Goal: Information Seeking & Learning: Learn about a topic

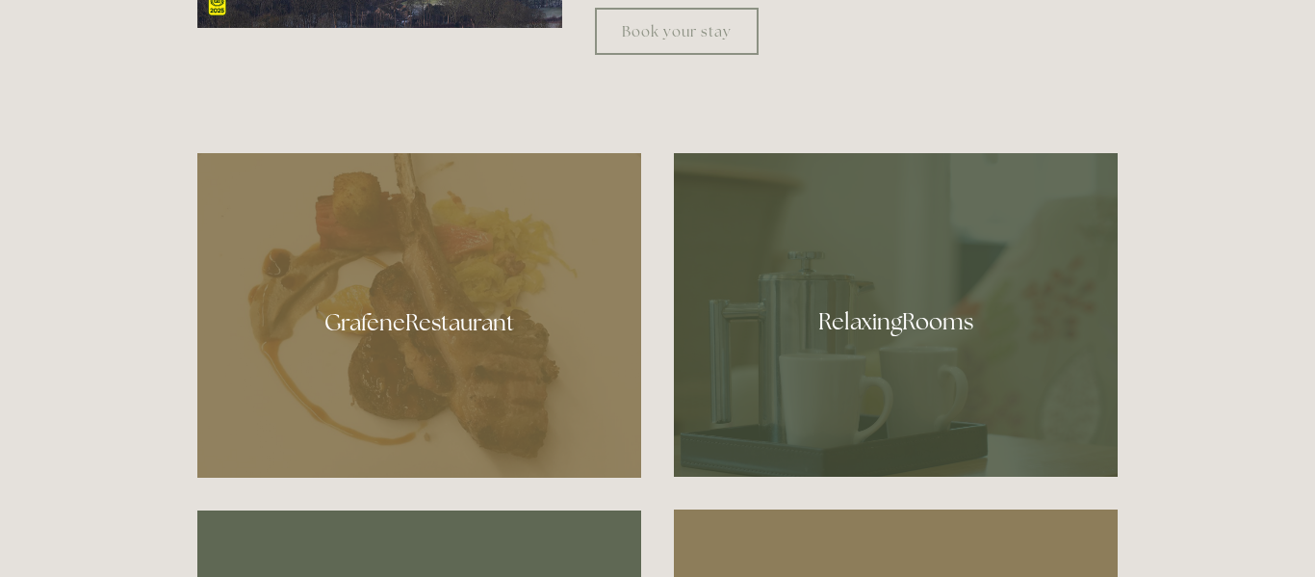
scroll to position [1005, 0]
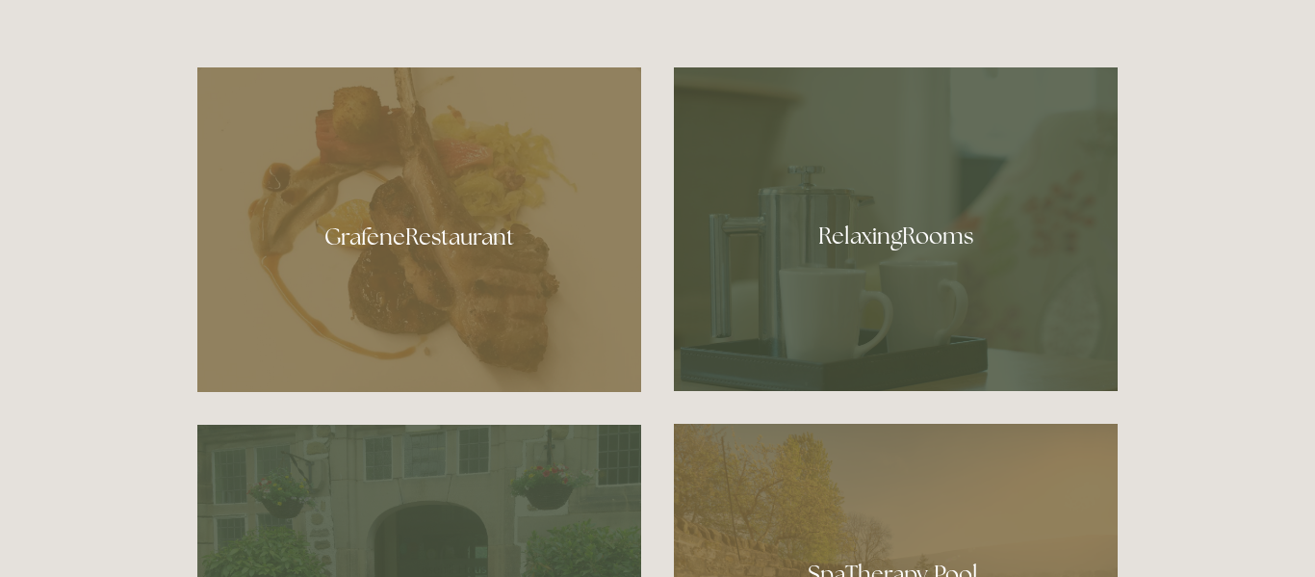
click at [313, 178] on div at bounding box center [419, 229] width 444 height 324
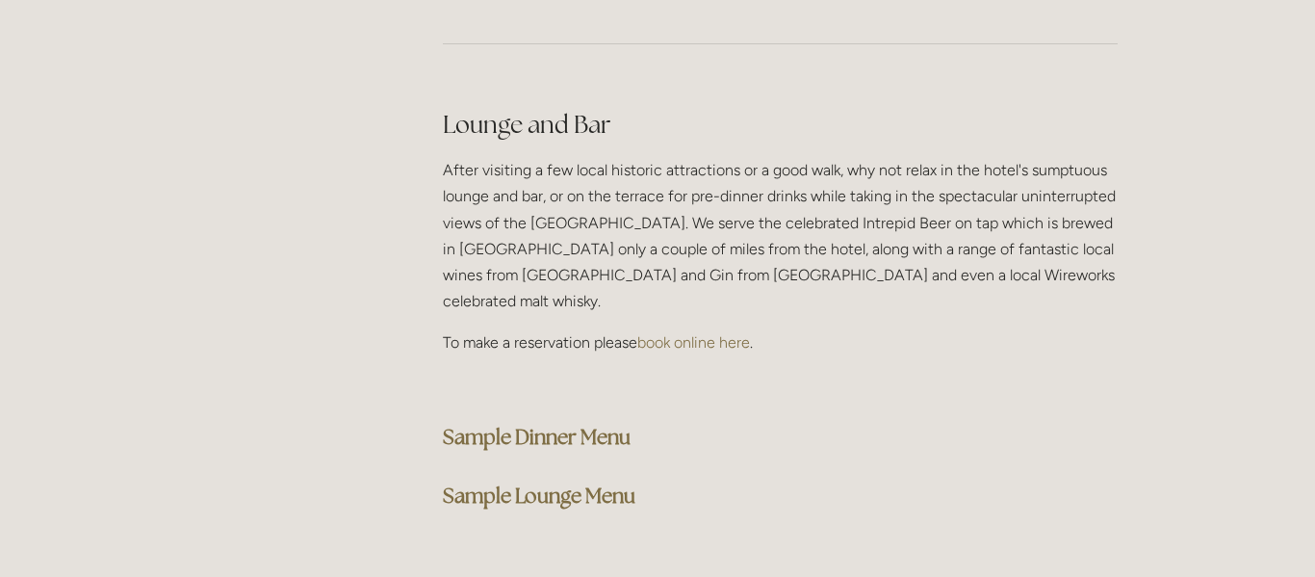
scroll to position [4794, 0]
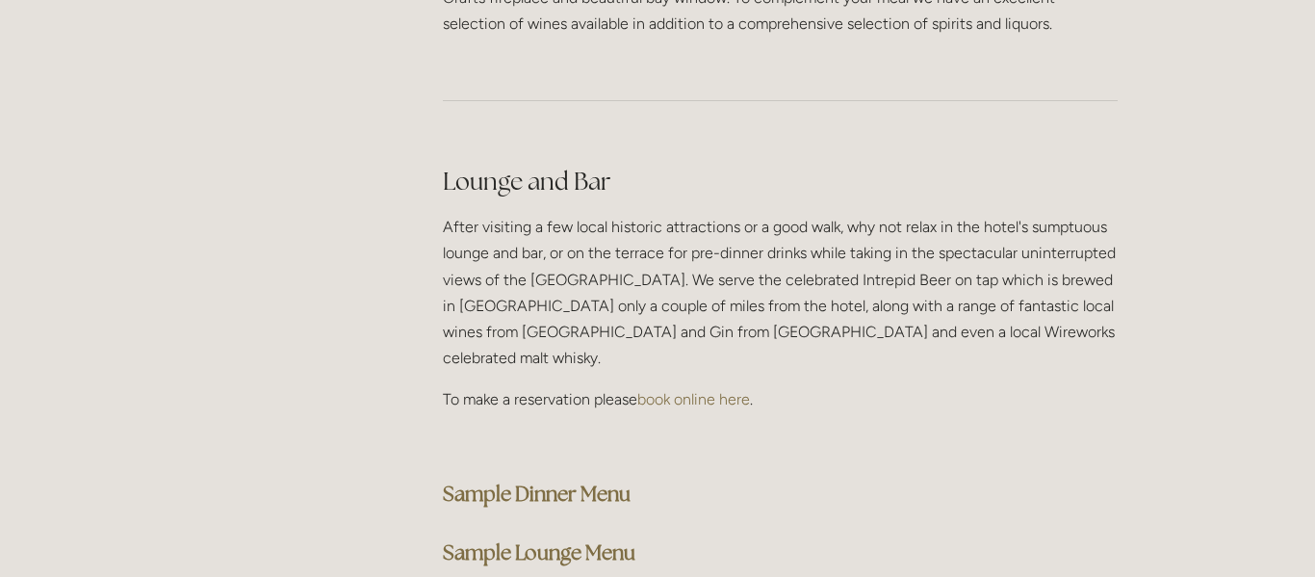
click at [537, 480] on strong "Sample Dinner Menu" at bounding box center [537, 493] width 188 height 26
click at [1070, 165] on h2 "Lounge and Bar" at bounding box center [780, 182] width 675 height 34
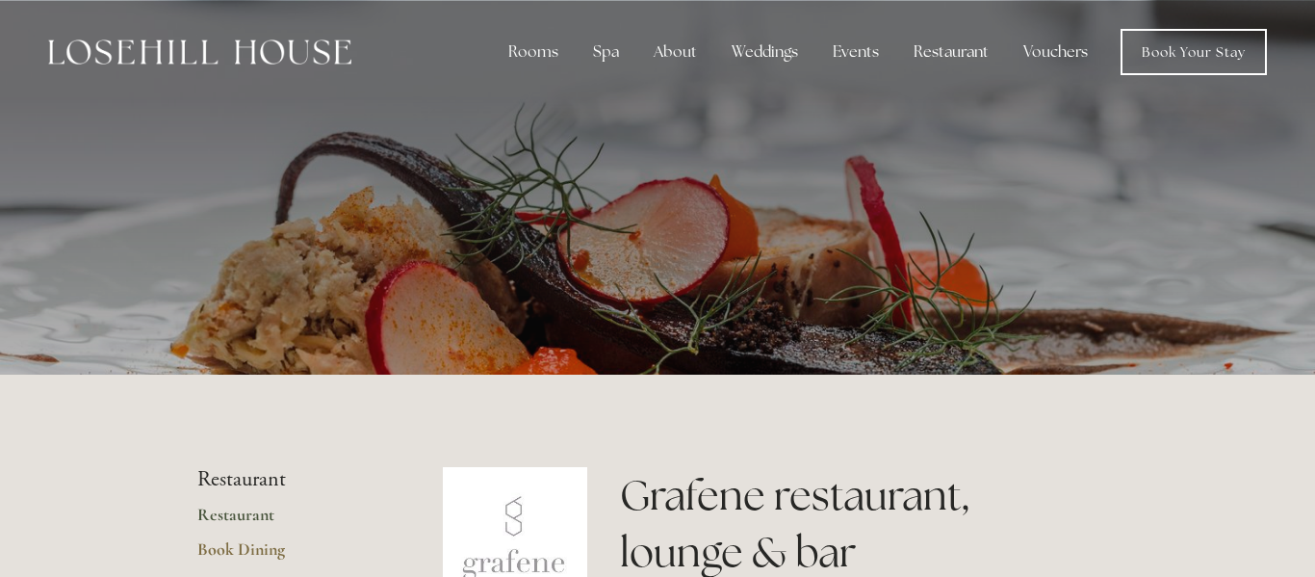
scroll to position [39, 0]
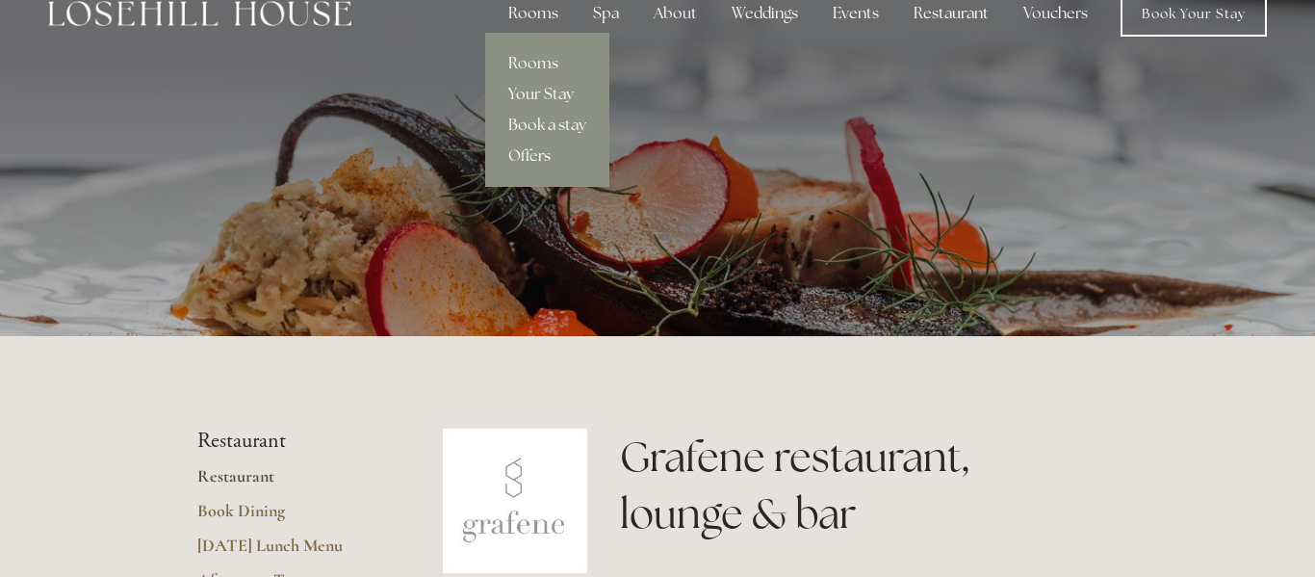
click at [540, 15] on div "Rooms" at bounding box center [533, 13] width 81 height 39
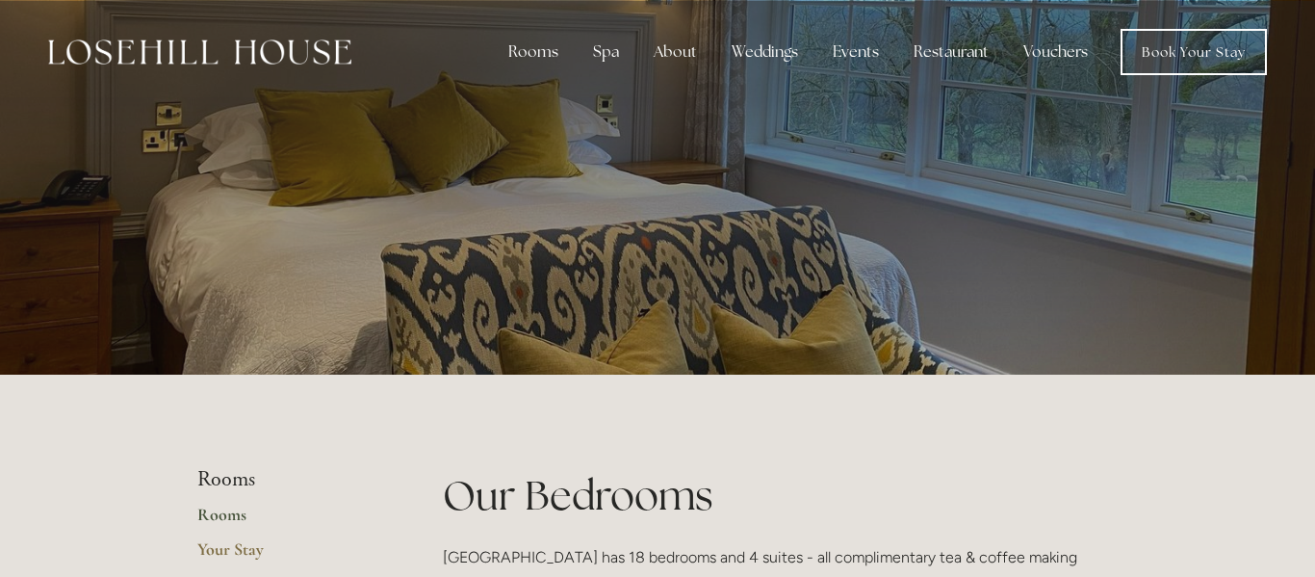
click at [742, 175] on p at bounding box center [657, 202] width 859 height 77
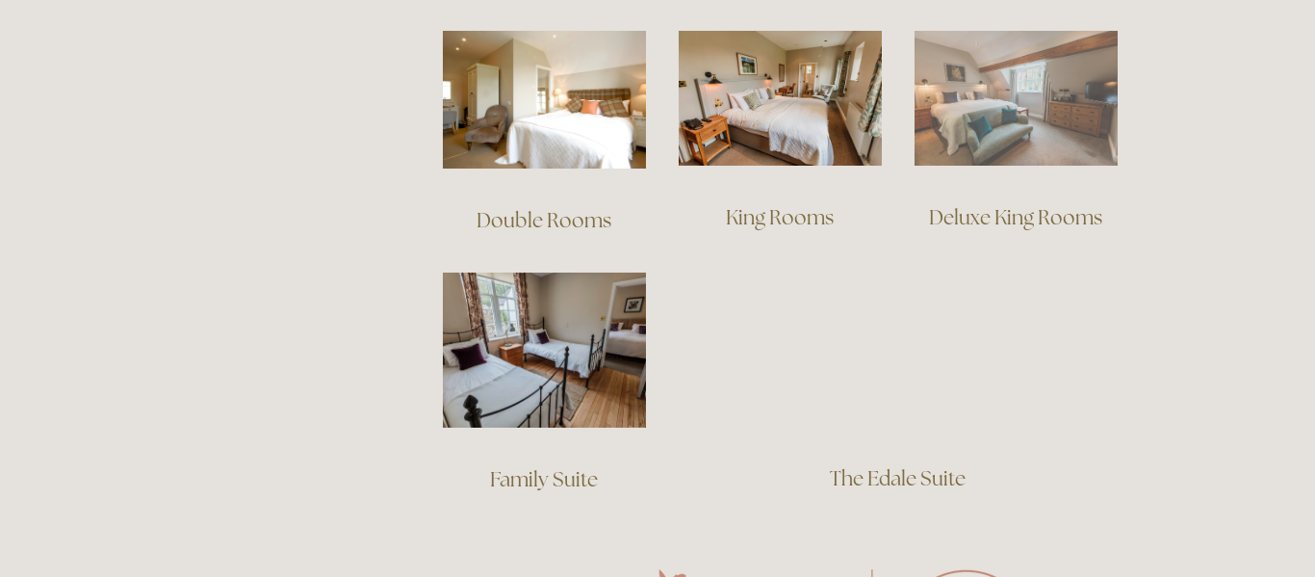
scroll to position [1351, 0]
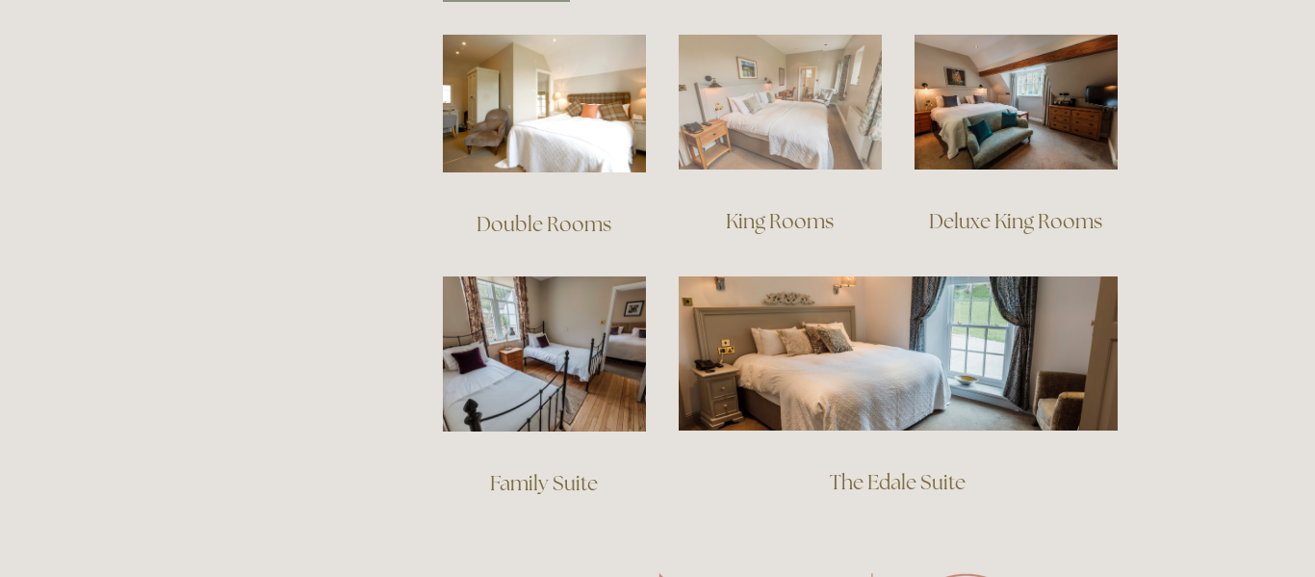
click at [814, 93] on img at bounding box center [780, 103] width 203 height 136
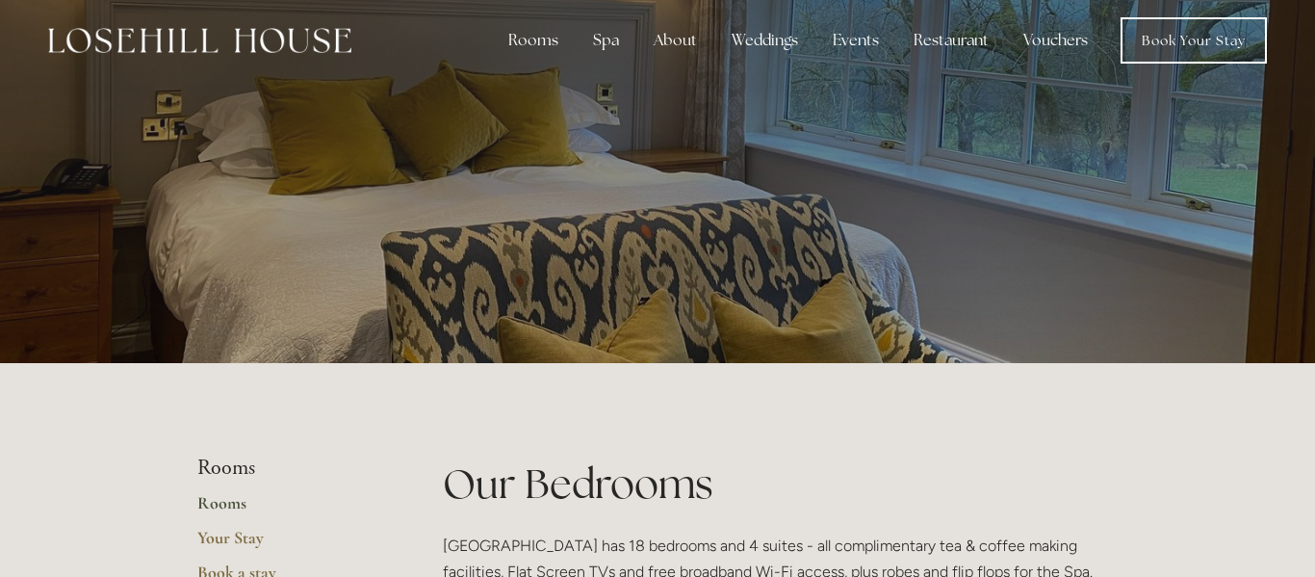
scroll to position [0, 0]
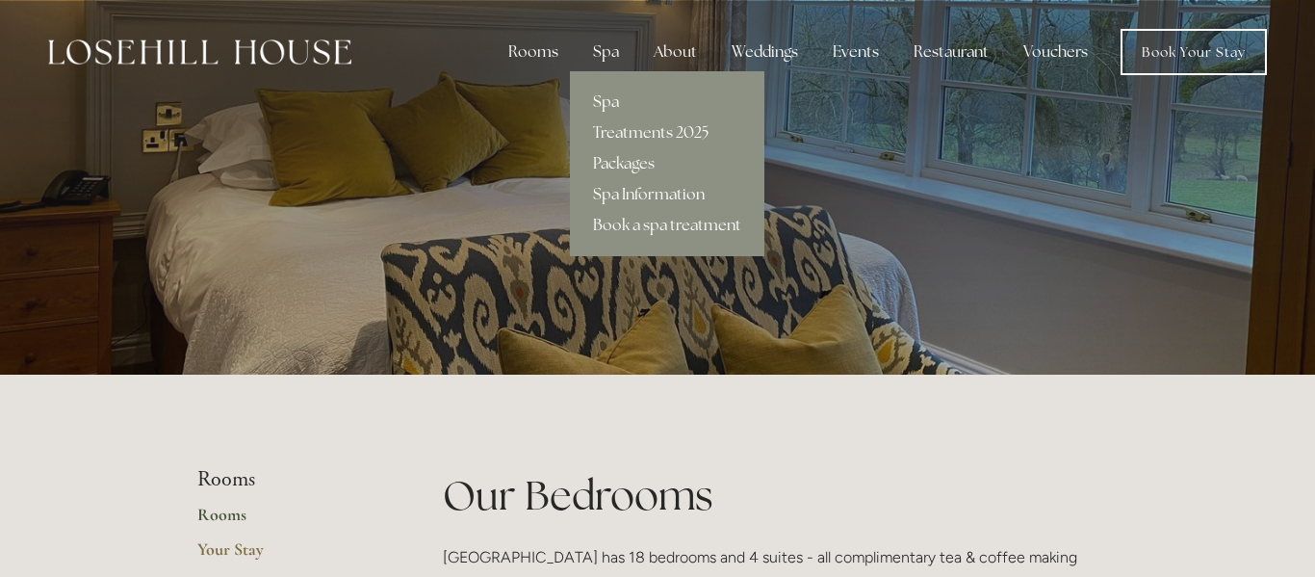
click at [616, 100] on link "Spa" at bounding box center [667, 102] width 194 height 31
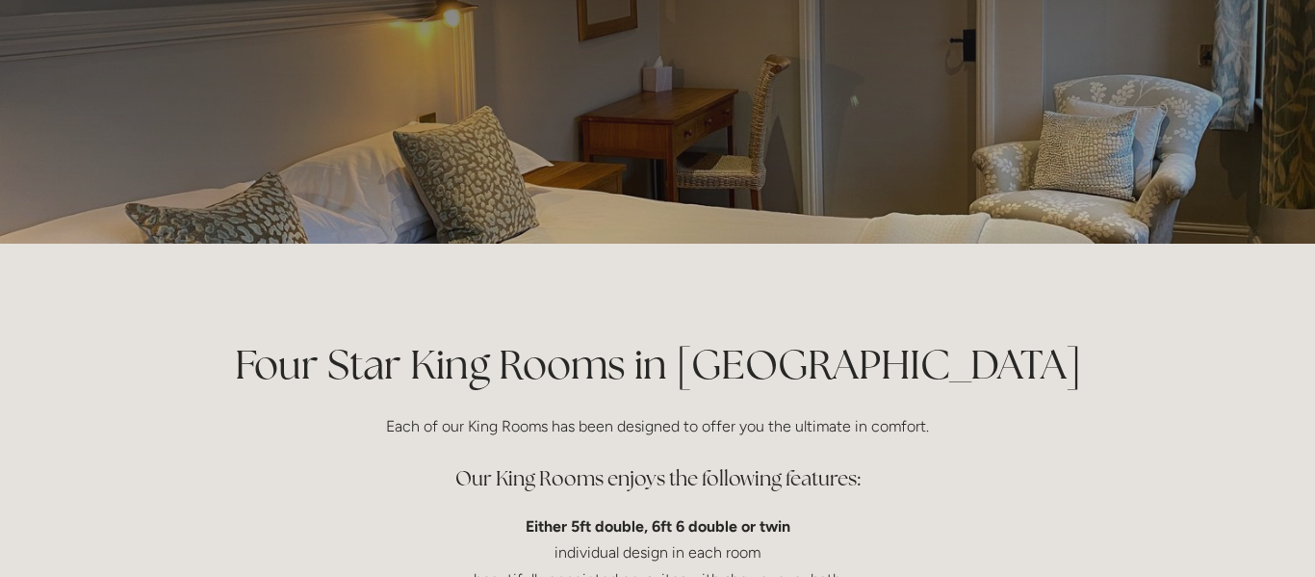
scroll to position [77, 0]
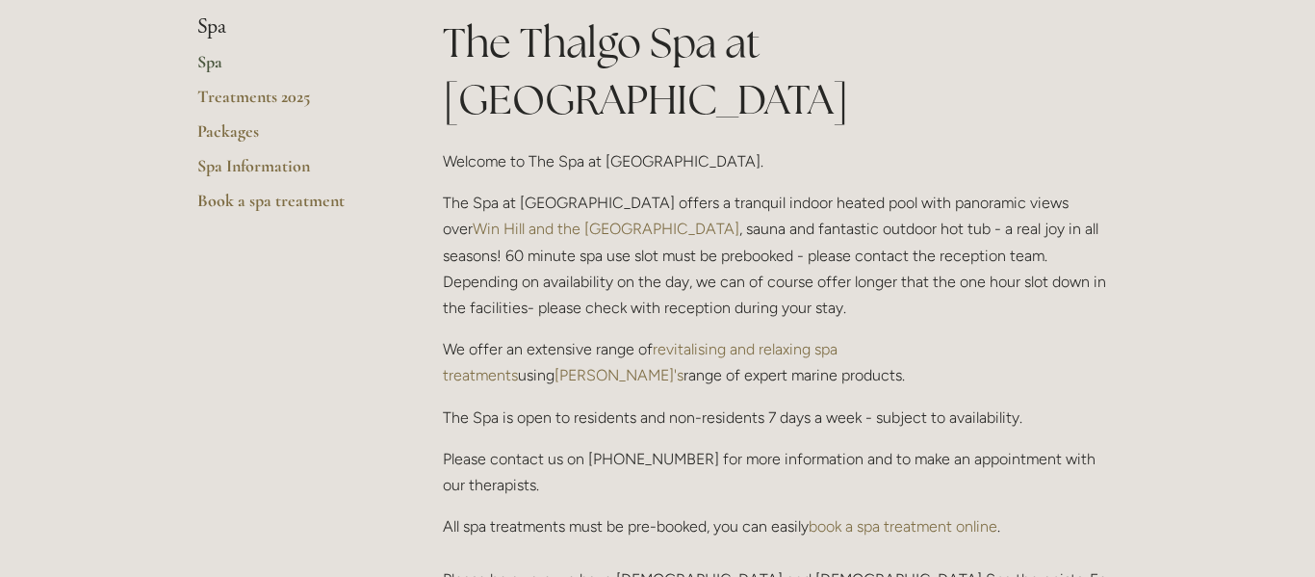
scroll to position [504, 0]
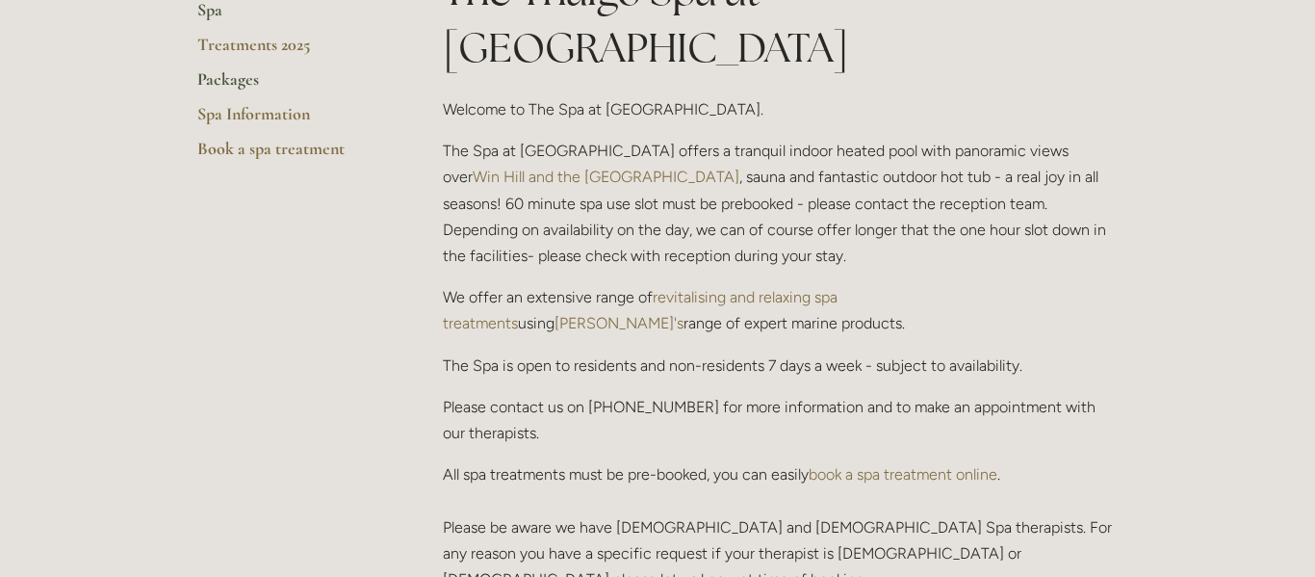
click at [228, 78] on link "Packages" at bounding box center [289, 85] width 184 height 35
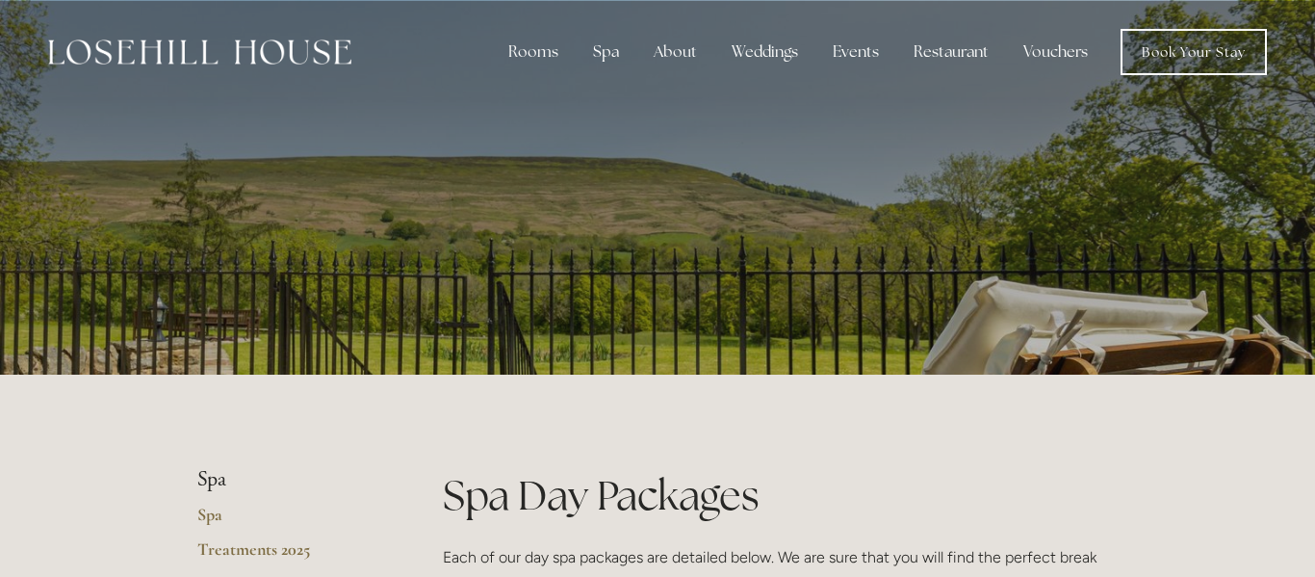
click at [750, 136] on div at bounding box center [657, 202] width 920 height 404
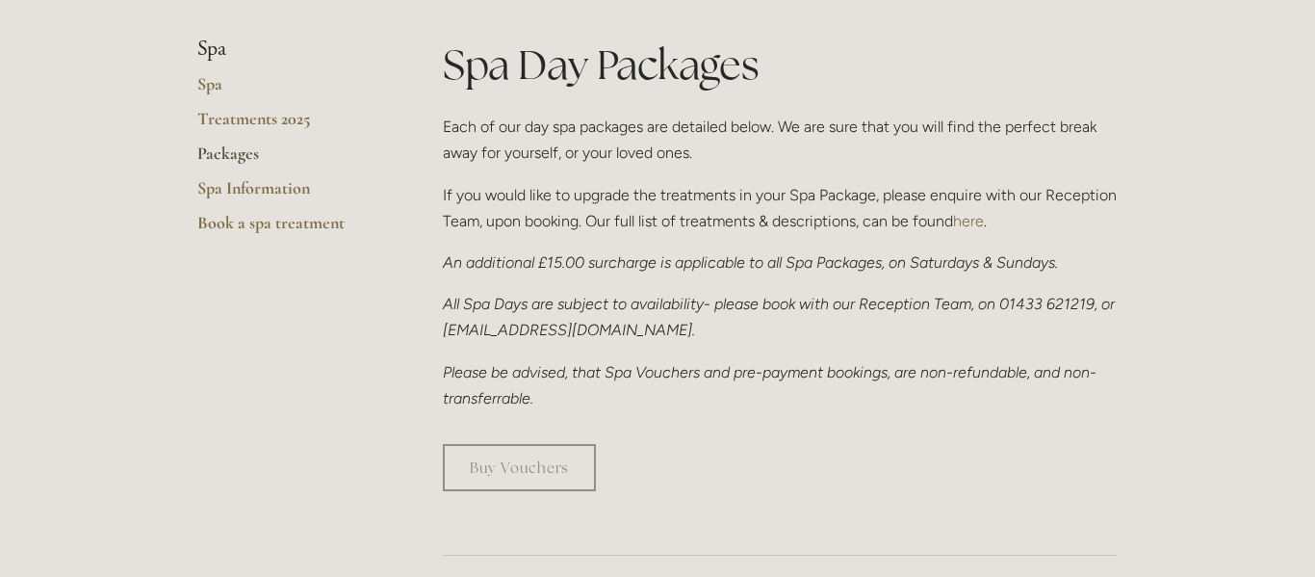
scroll to position [427, 0]
click at [302, 122] on link "Treatments 2025" at bounding box center [289, 128] width 184 height 35
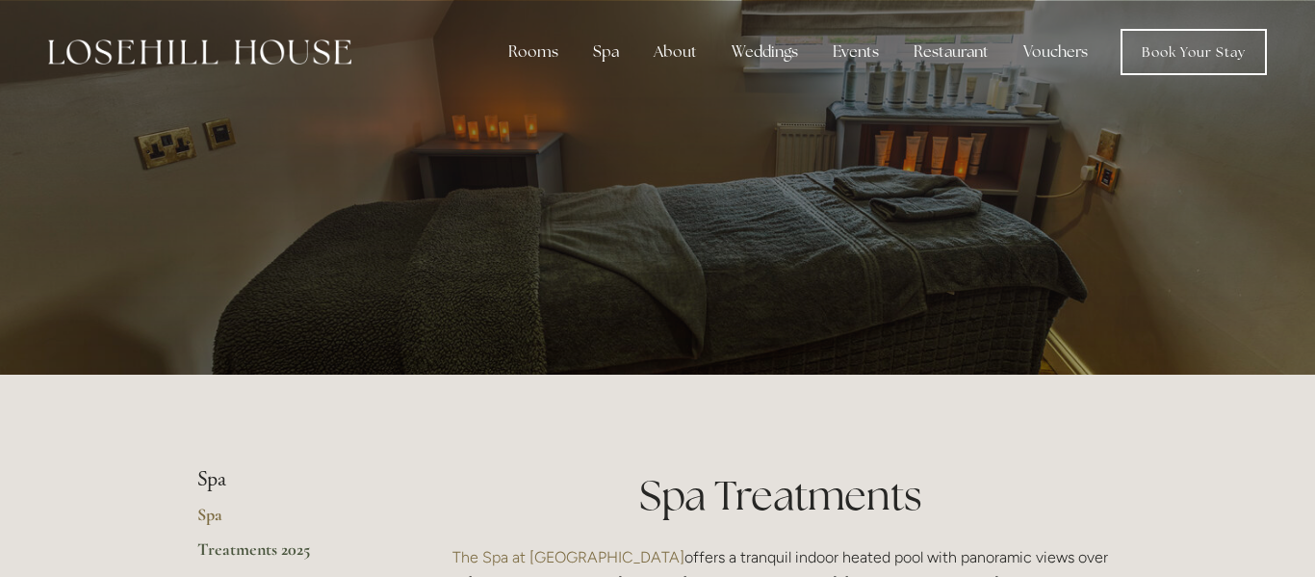
click at [731, 117] on div at bounding box center [657, 202] width 920 height 404
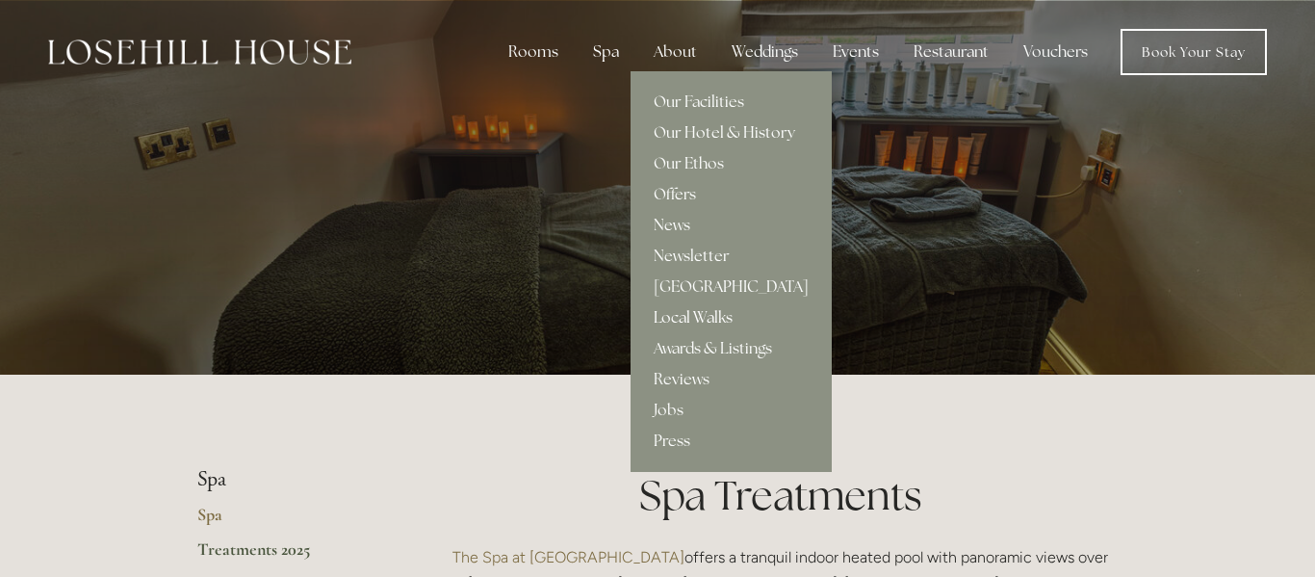
click at [703, 316] on link "Local Walks" at bounding box center [730, 317] width 201 height 31
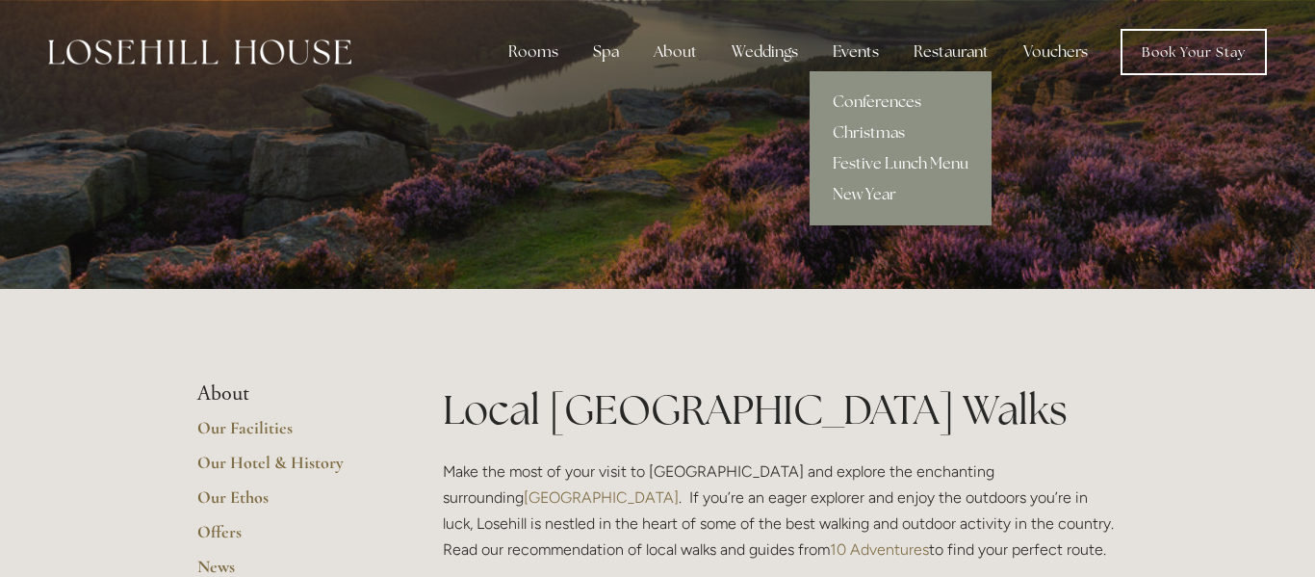
click at [904, 96] on link "Conferences" at bounding box center [901, 102] width 182 height 31
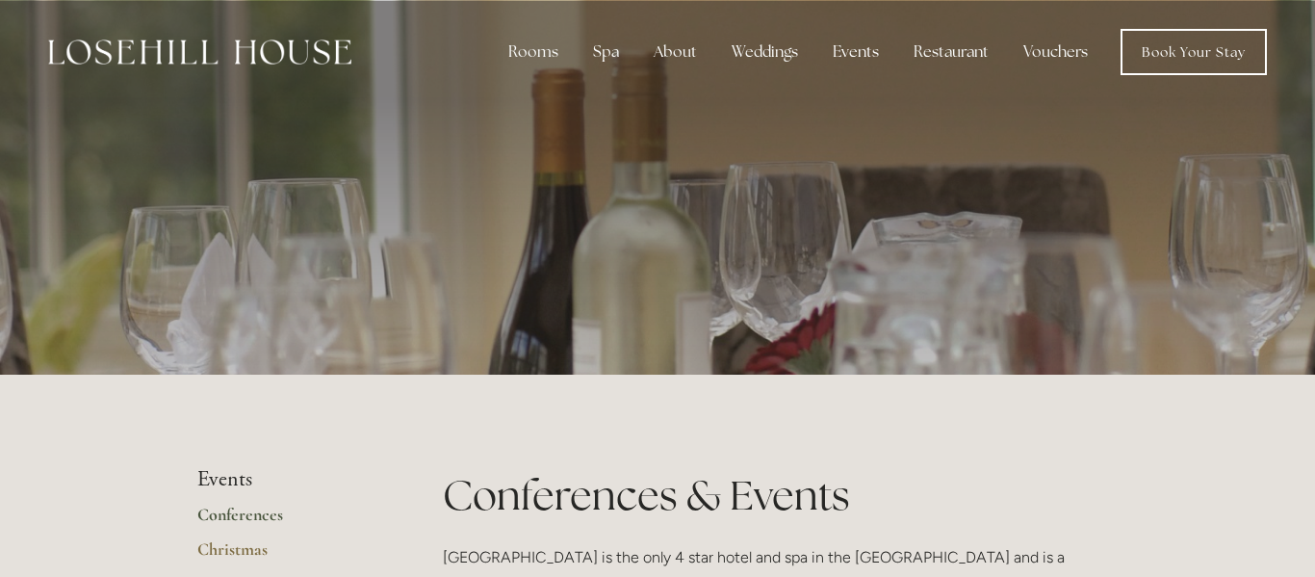
click at [865, 139] on div at bounding box center [657, 202] width 920 height 404
